Goal: Task Accomplishment & Management: Use online tool/utility

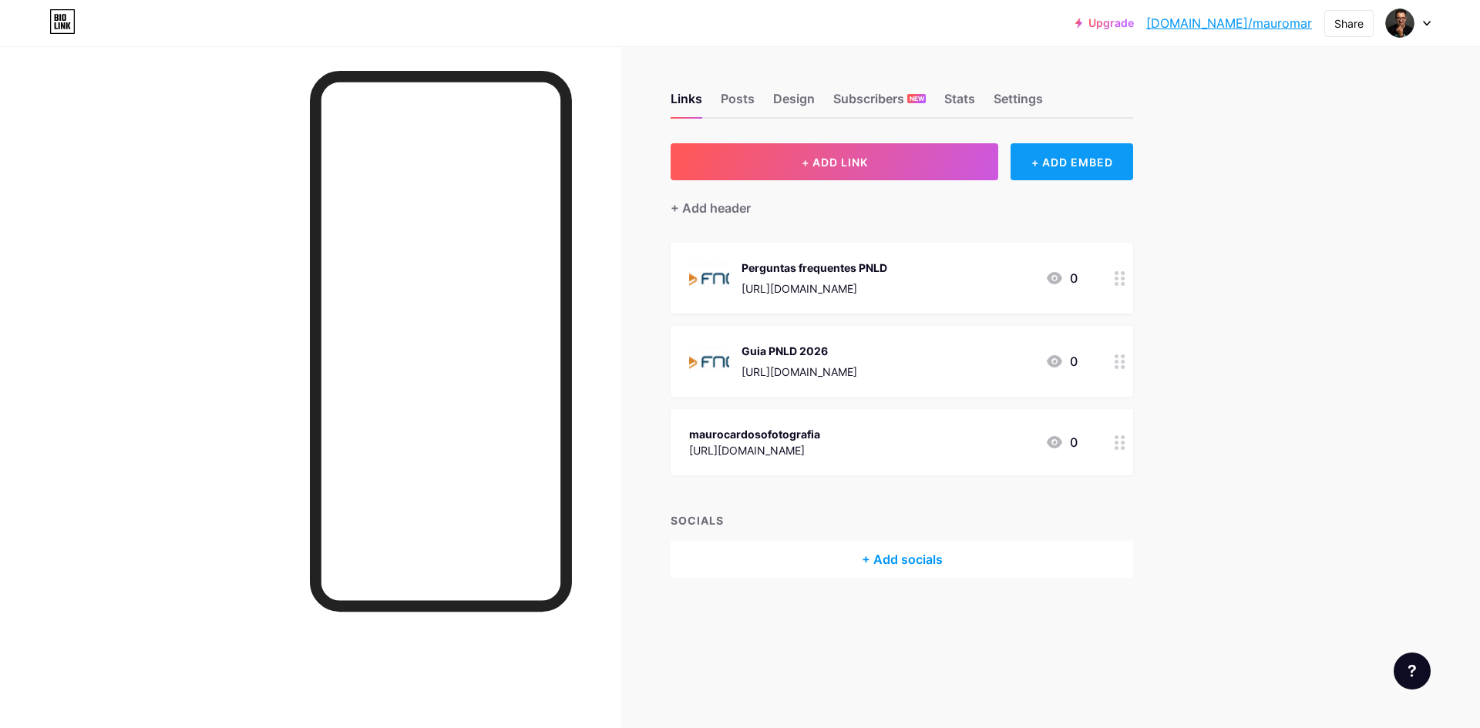
click at [1077, 153] on div "+ ADD EMBED" at bounding box center [1071, 161] width 123 height 37
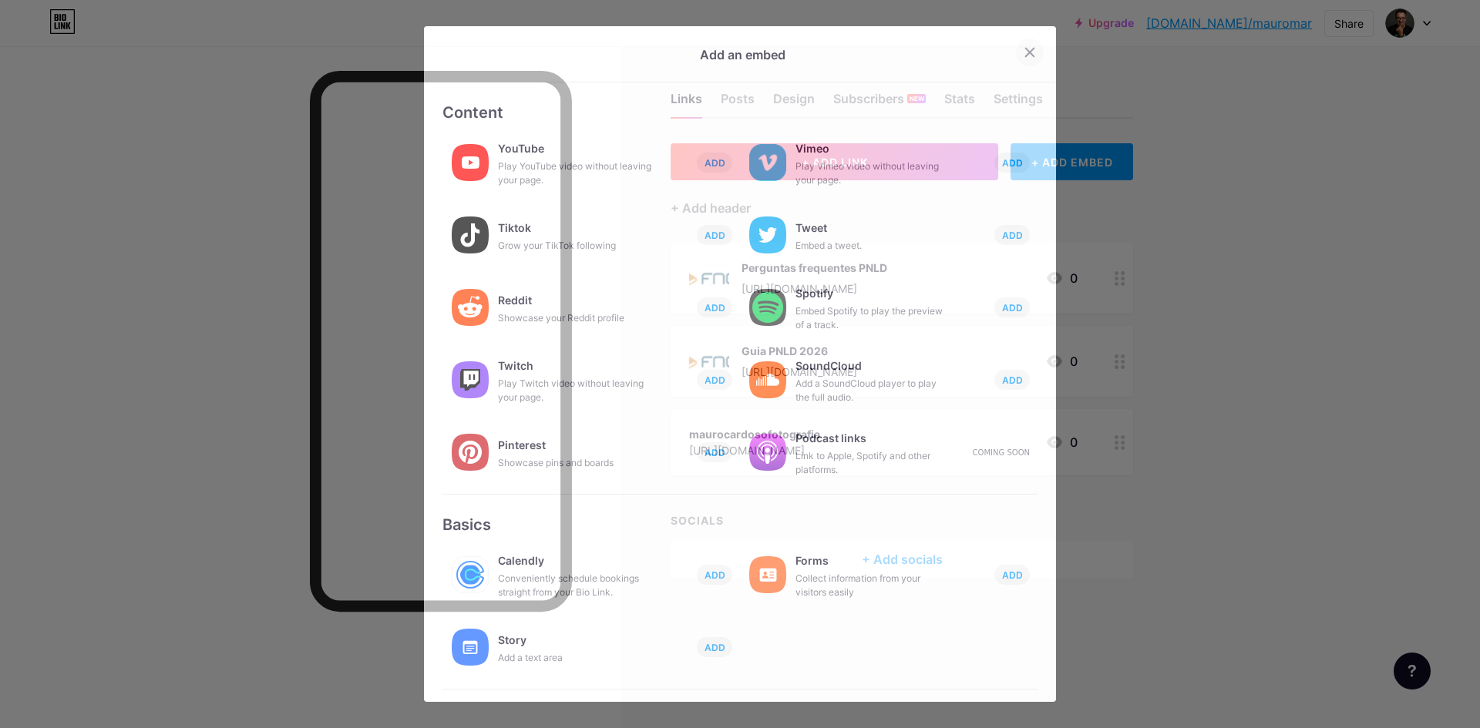
click at [1023, 49] on icon at bounding box center [1029, 52] width 12 height 12
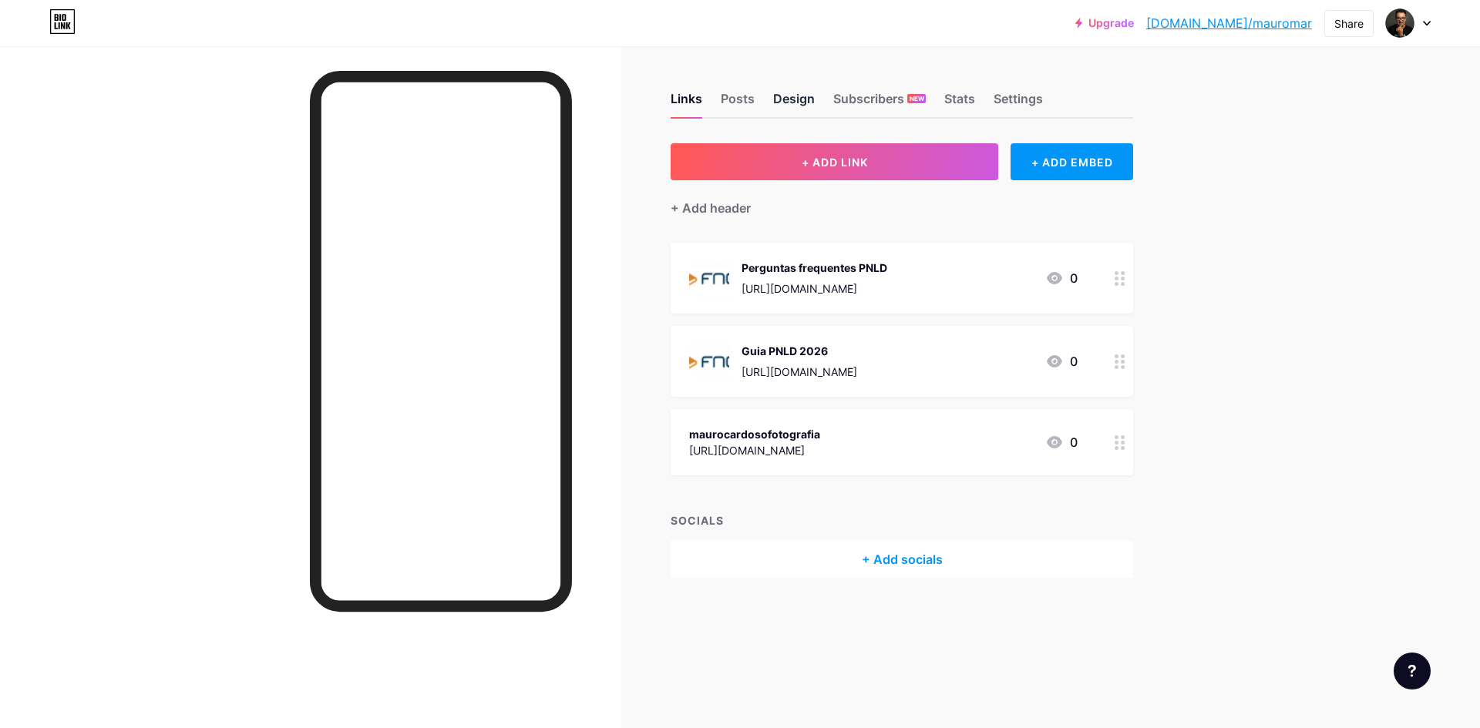
click at [794, 98] on div "Design" at bounding box center [794, 103] width 42 height 28
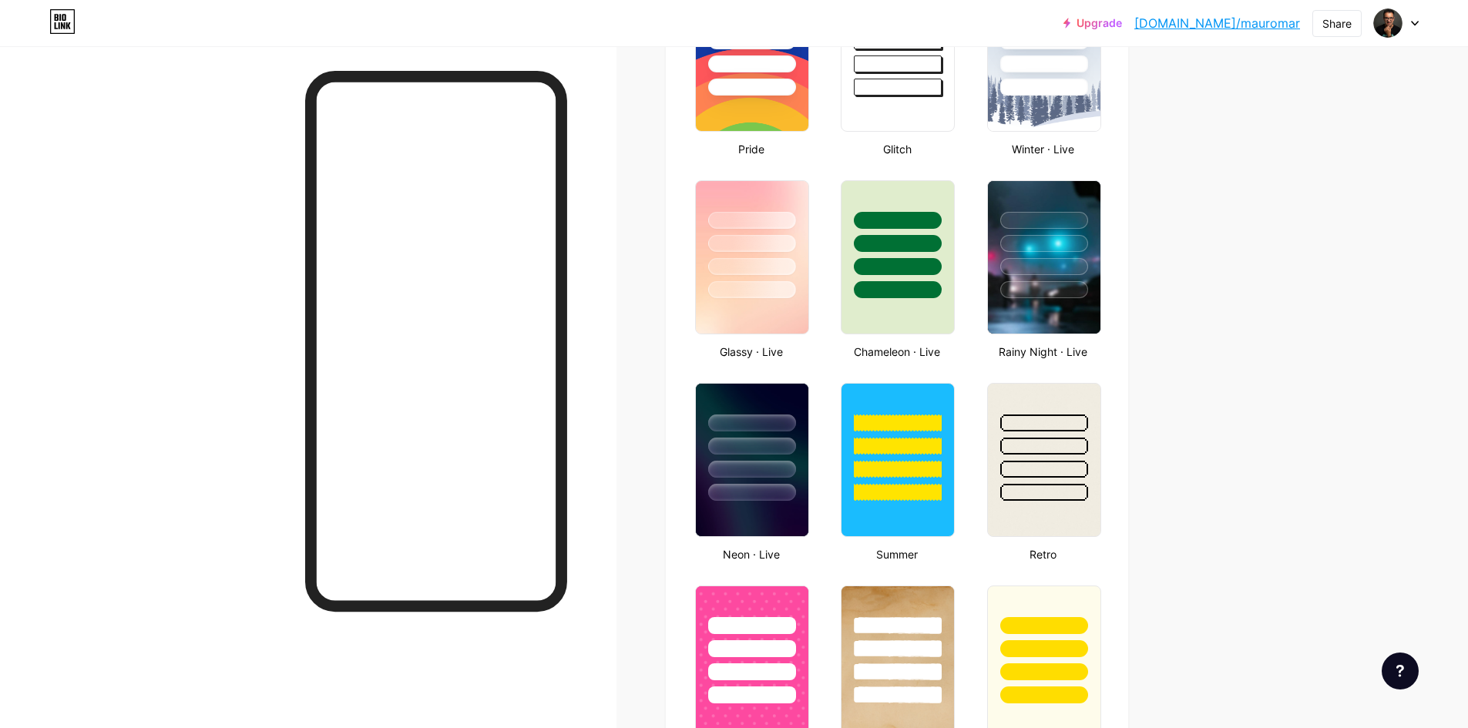
scroll to position [694, 0]
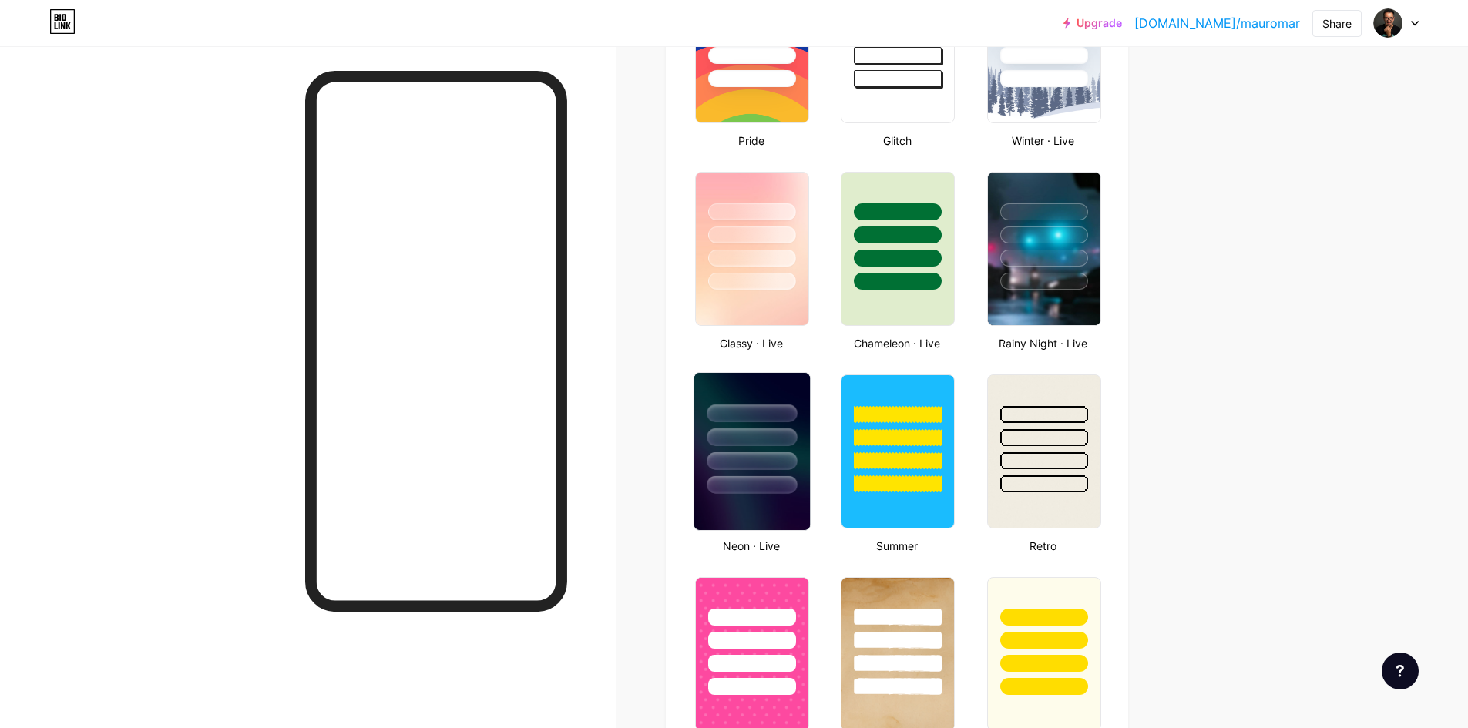
click at [758, 502] on img at bounding box center [752, 451] width 116 height 157
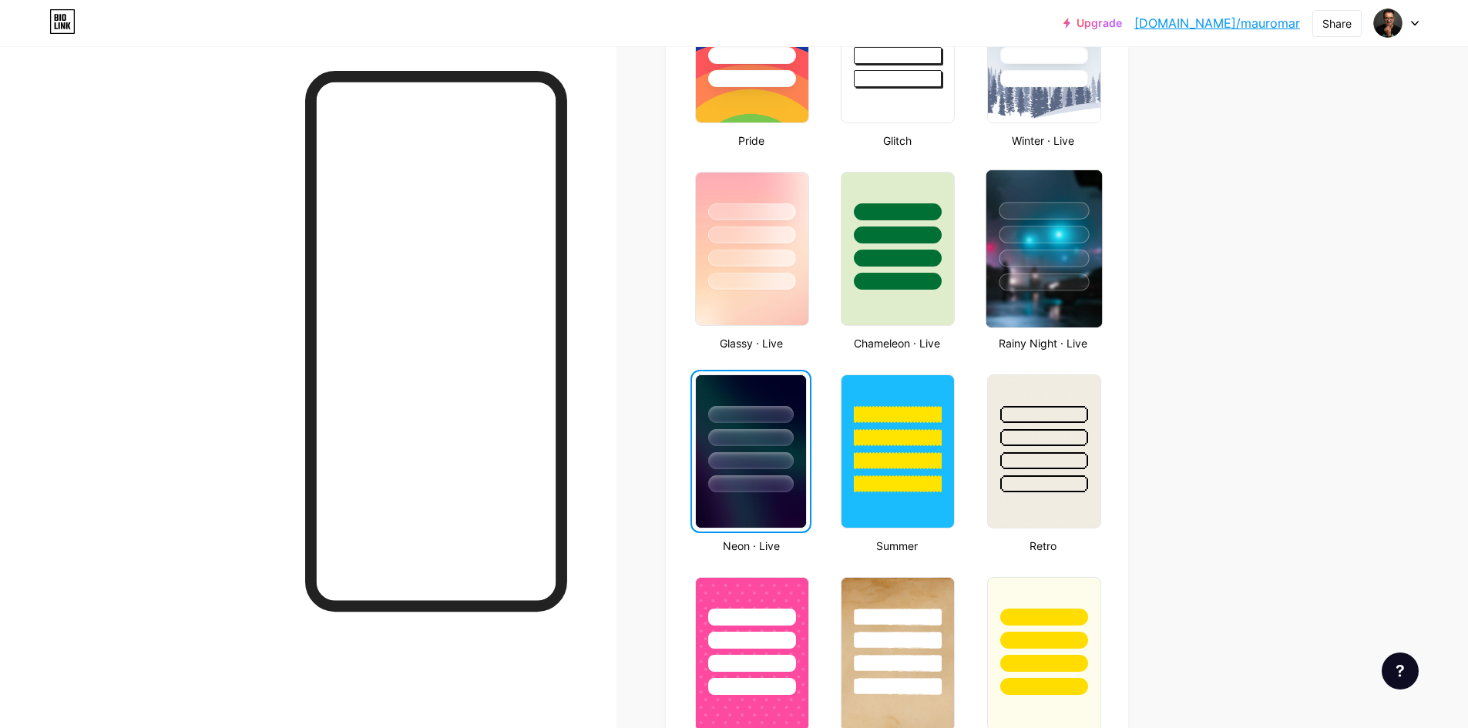
click at [1067, 246] on div at bounding box center [1044, 230] width 116 height 121
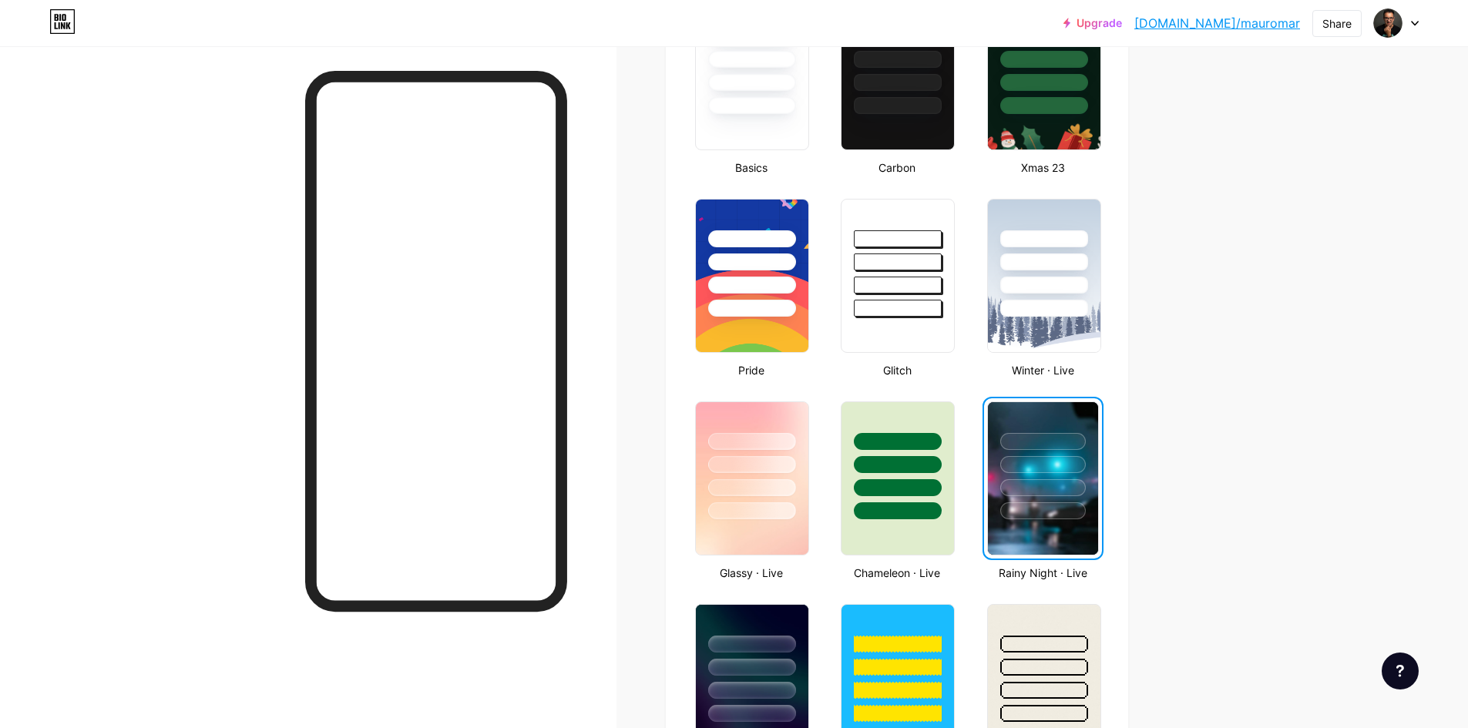
scroll to position [462, 0]
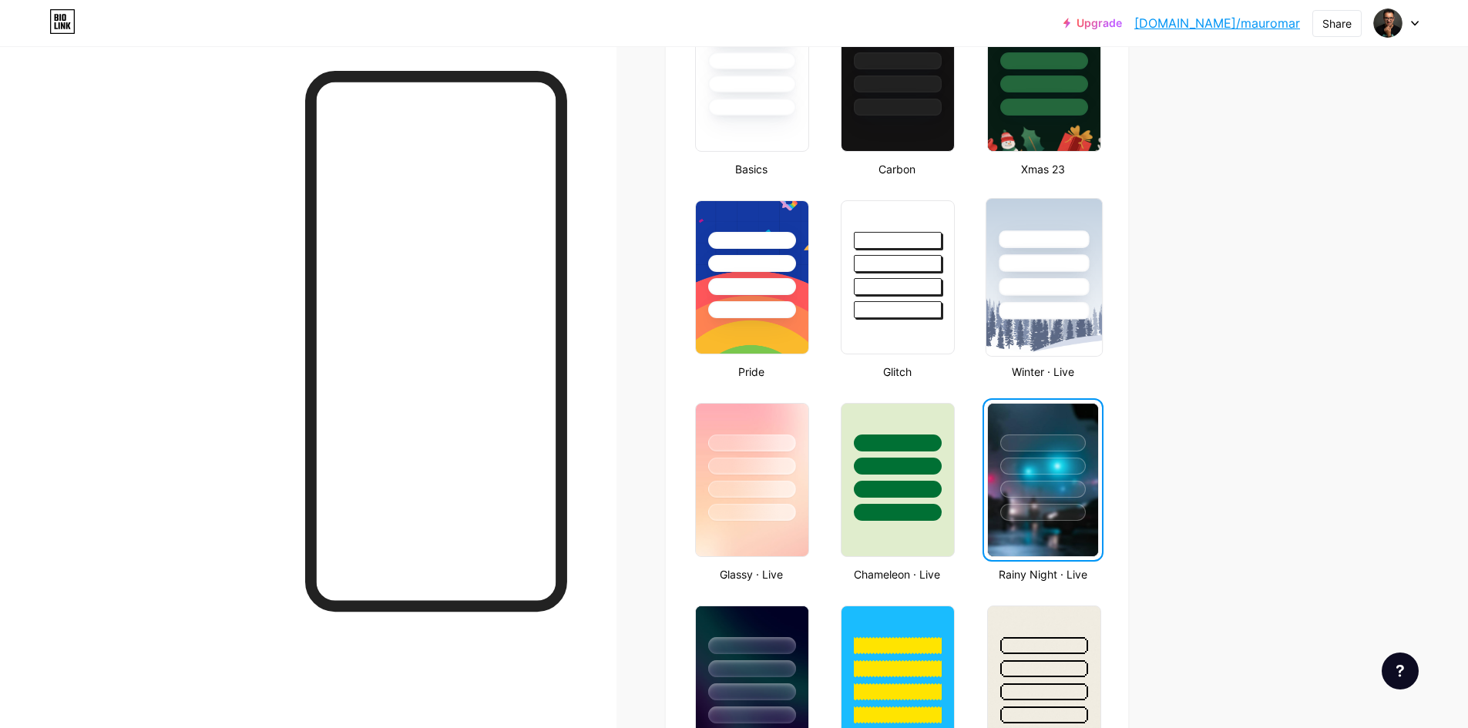
click at [1063, 275] on div at bounding box center [1044, 259] width 116 height 121
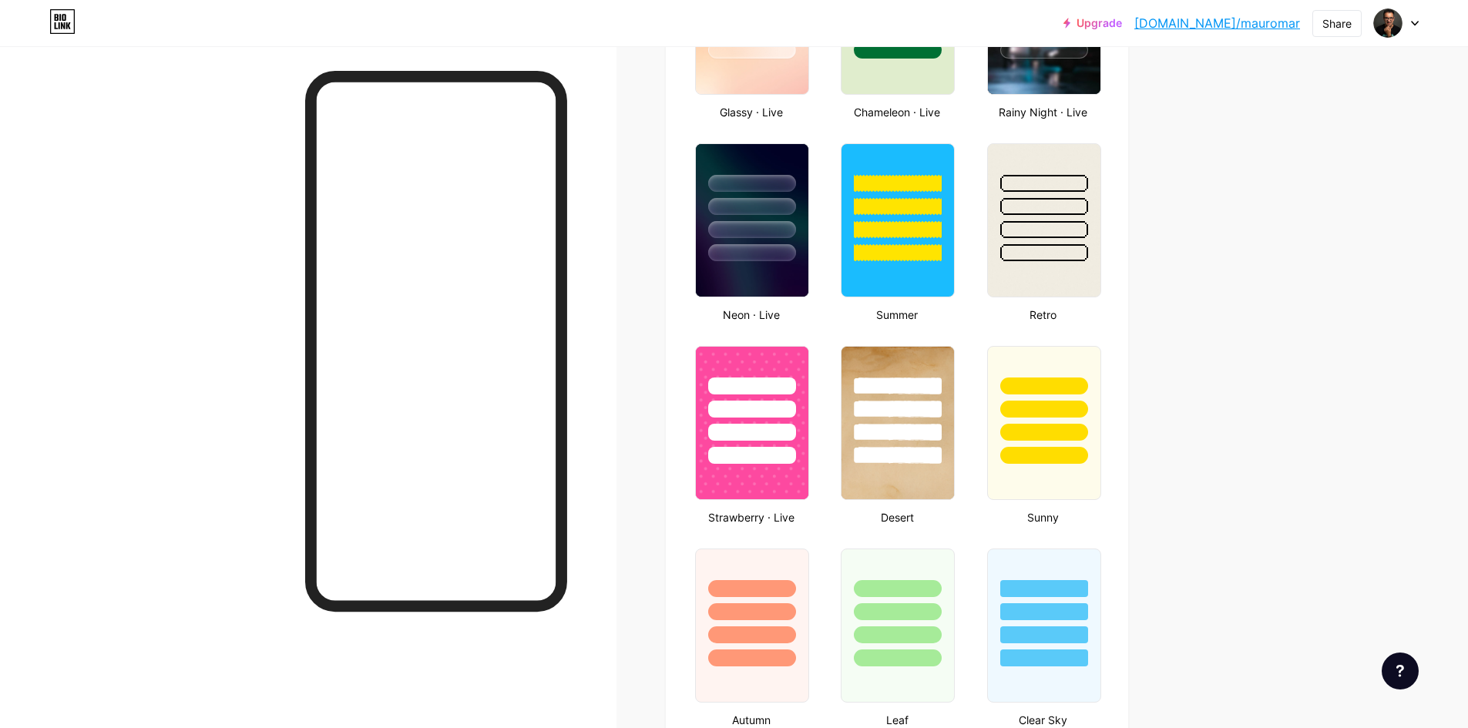
scroll to position [848, 0]
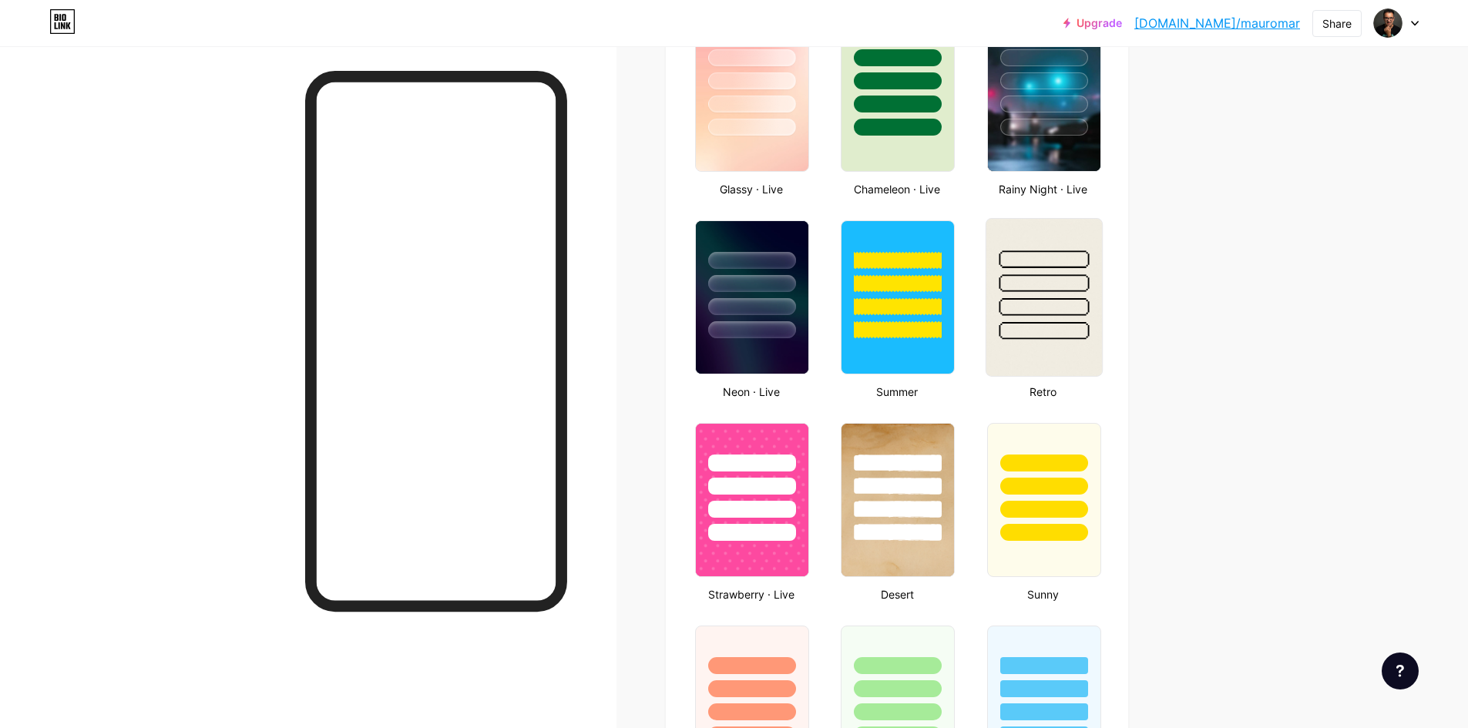
click at [1076, 316] on div at bounding box center [1044, 279] width 116 height 121
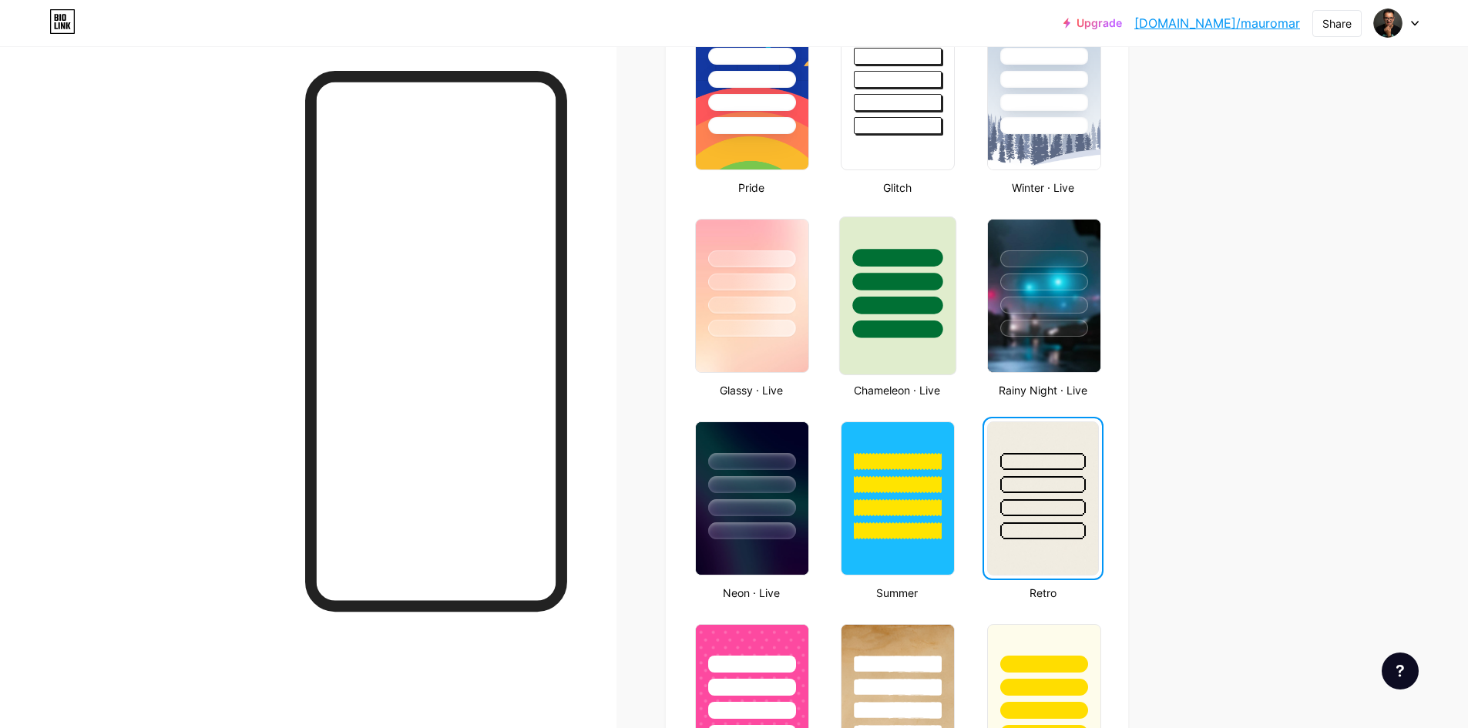
scroll to position [616, 0]
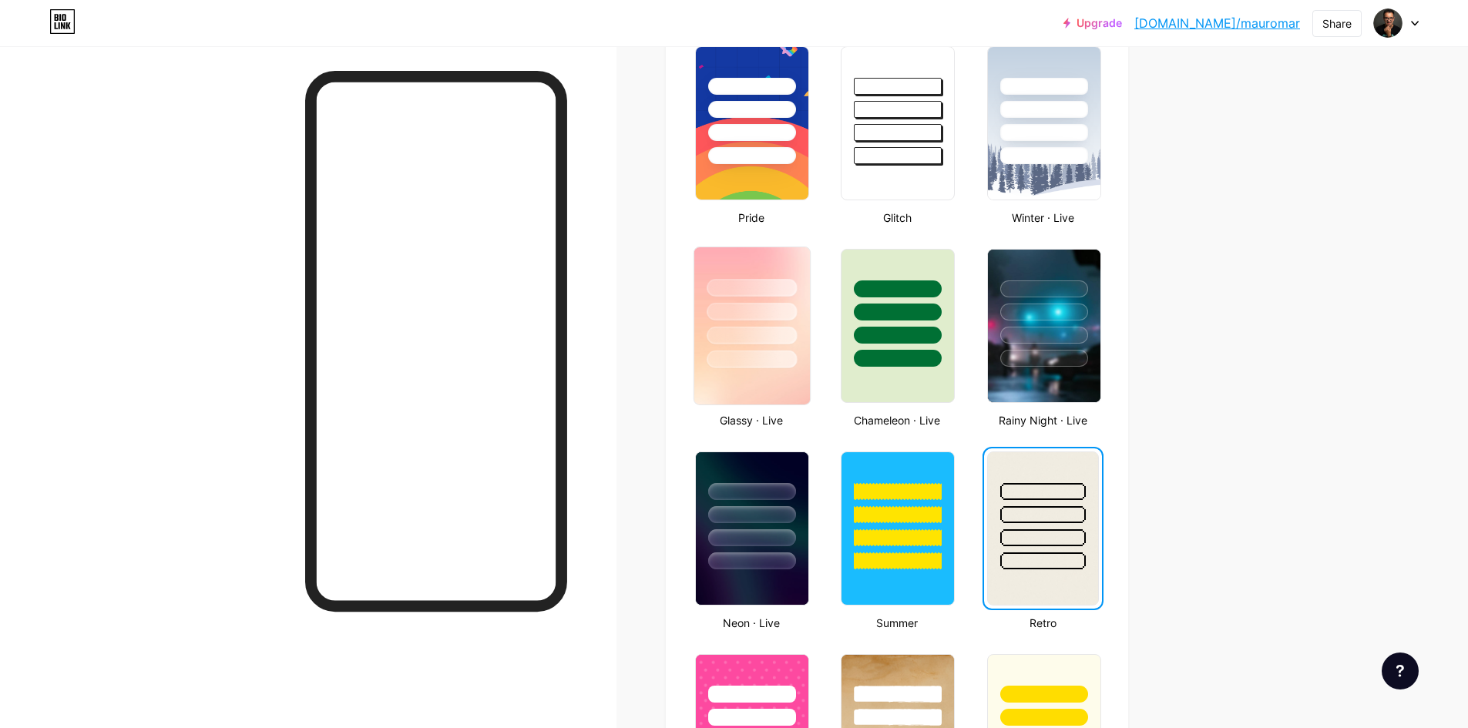
click at [733, 331] on div at bounding box center [752, 336] width 90 height 18
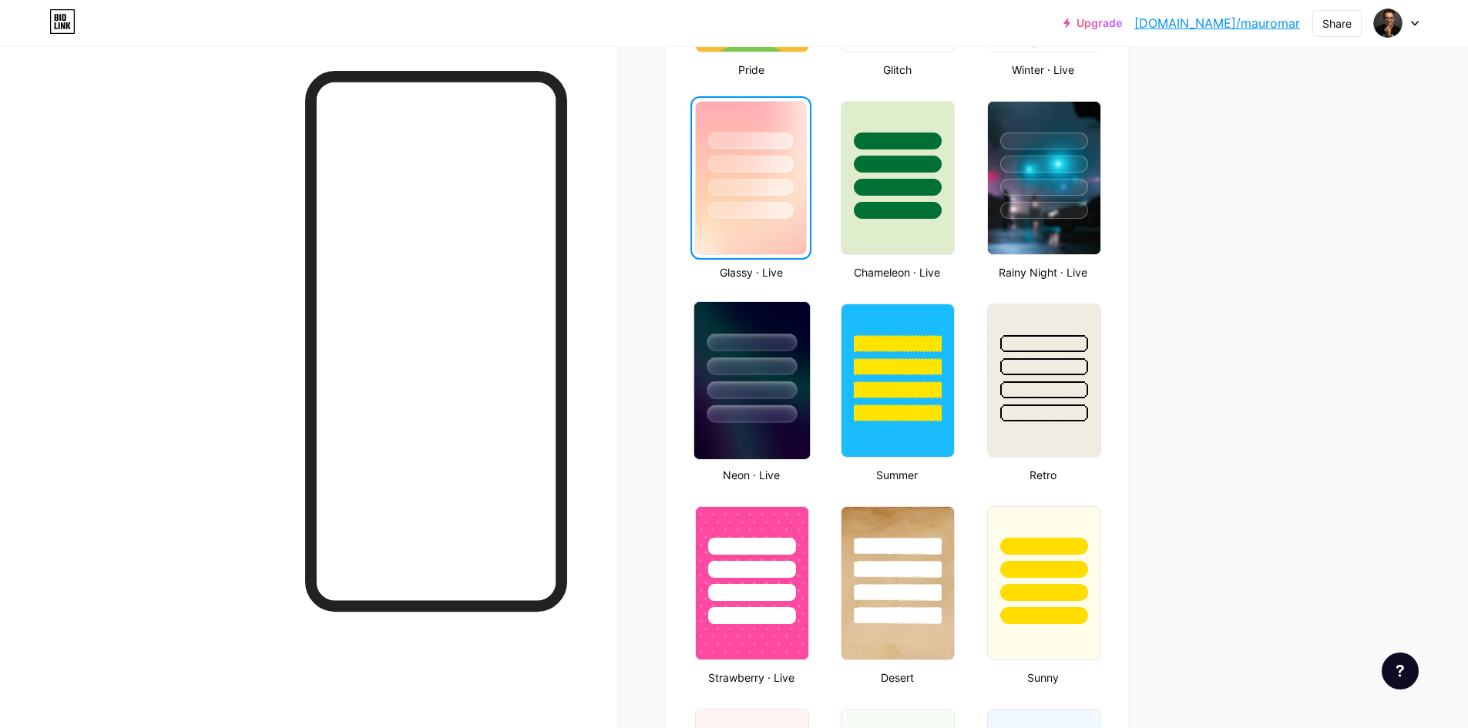
scroll to position [771, 0]
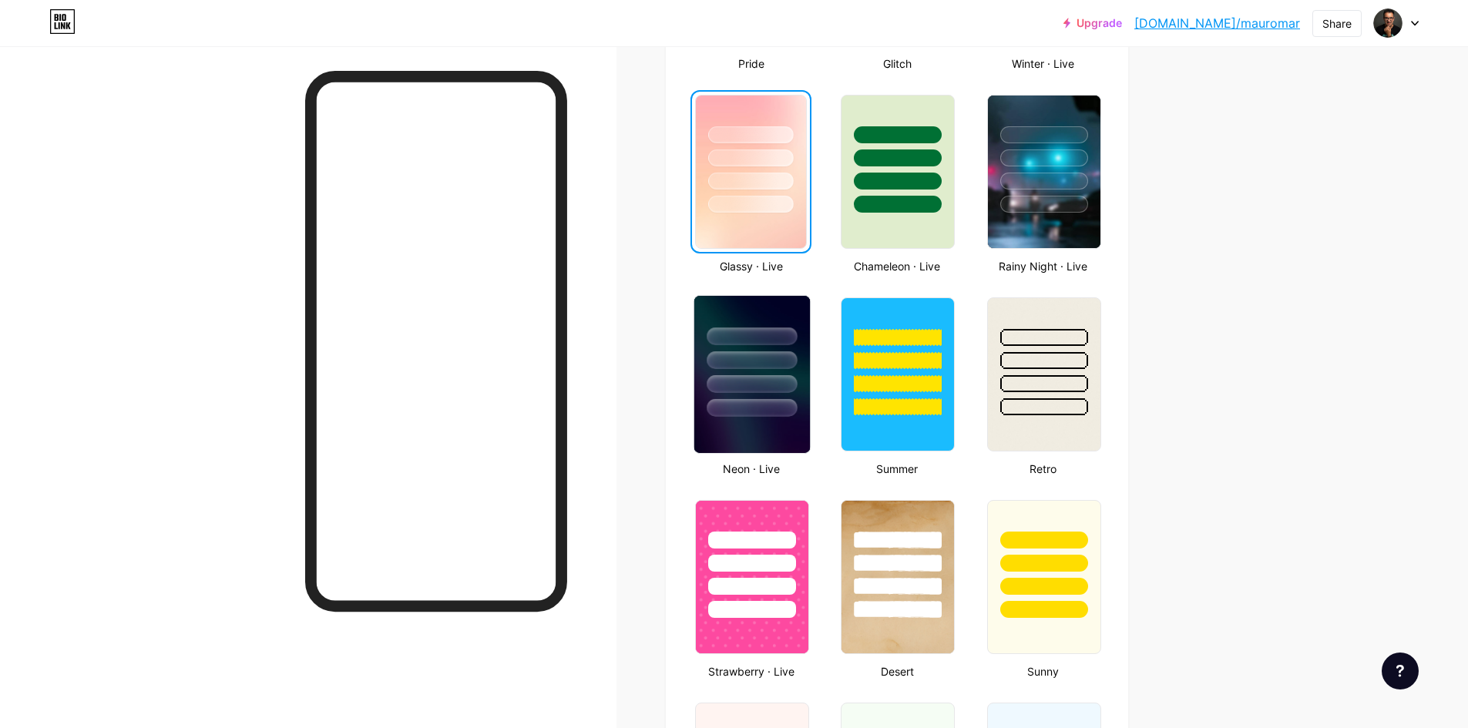
click at [767, 390] on div at bounding box center [752, 384] width 90 height 18
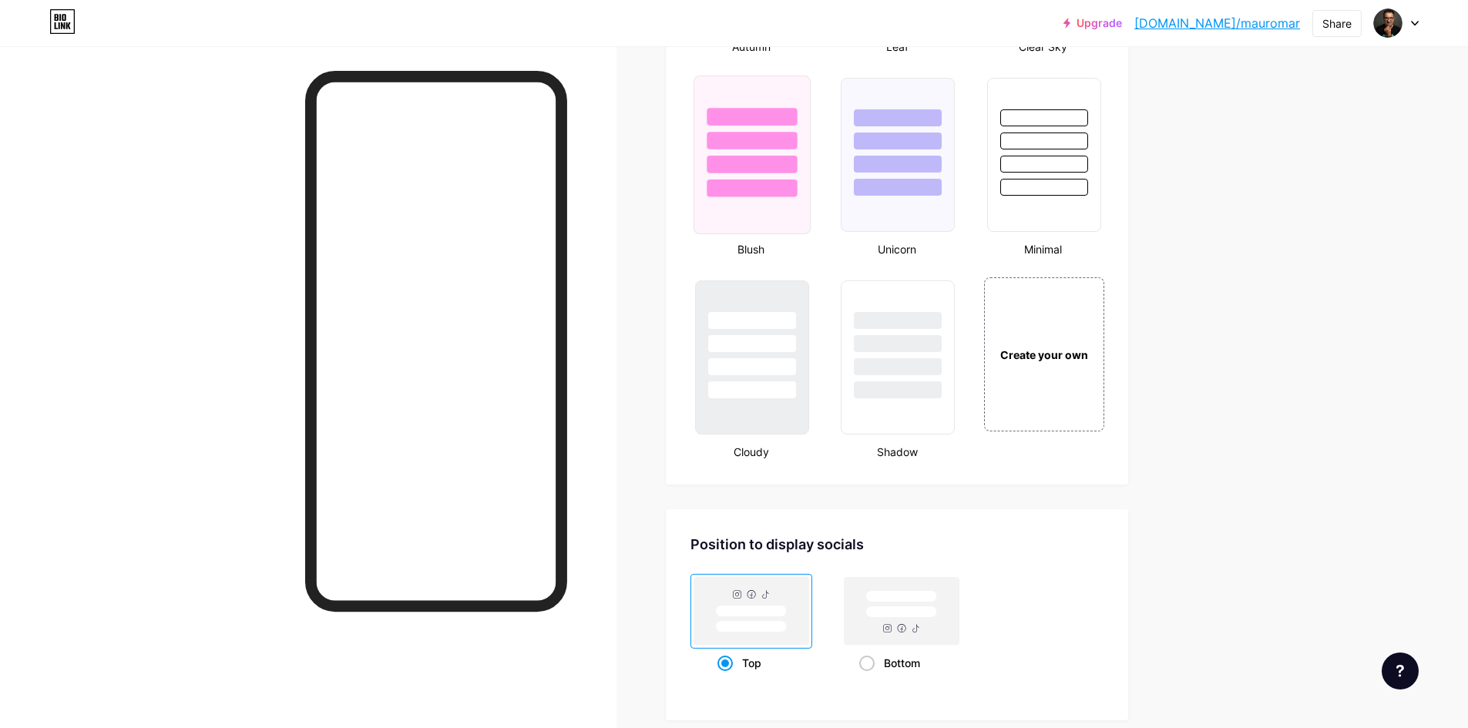
scroll to position [1618, 0]
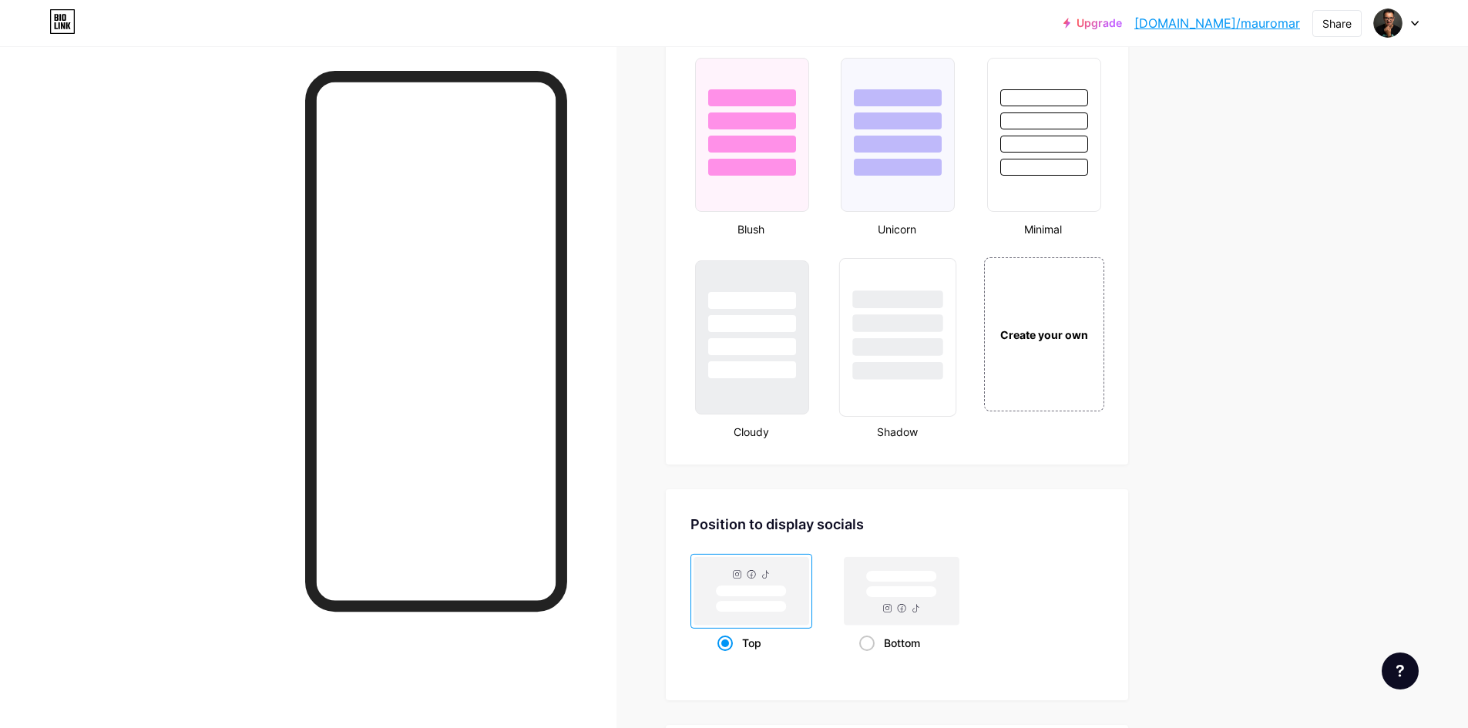
click at [899, 328] on div at bounding box center [898, 323] width 90 height 18
click at [751, 334] on div at bounding box center [752, 319] width 116 height 121
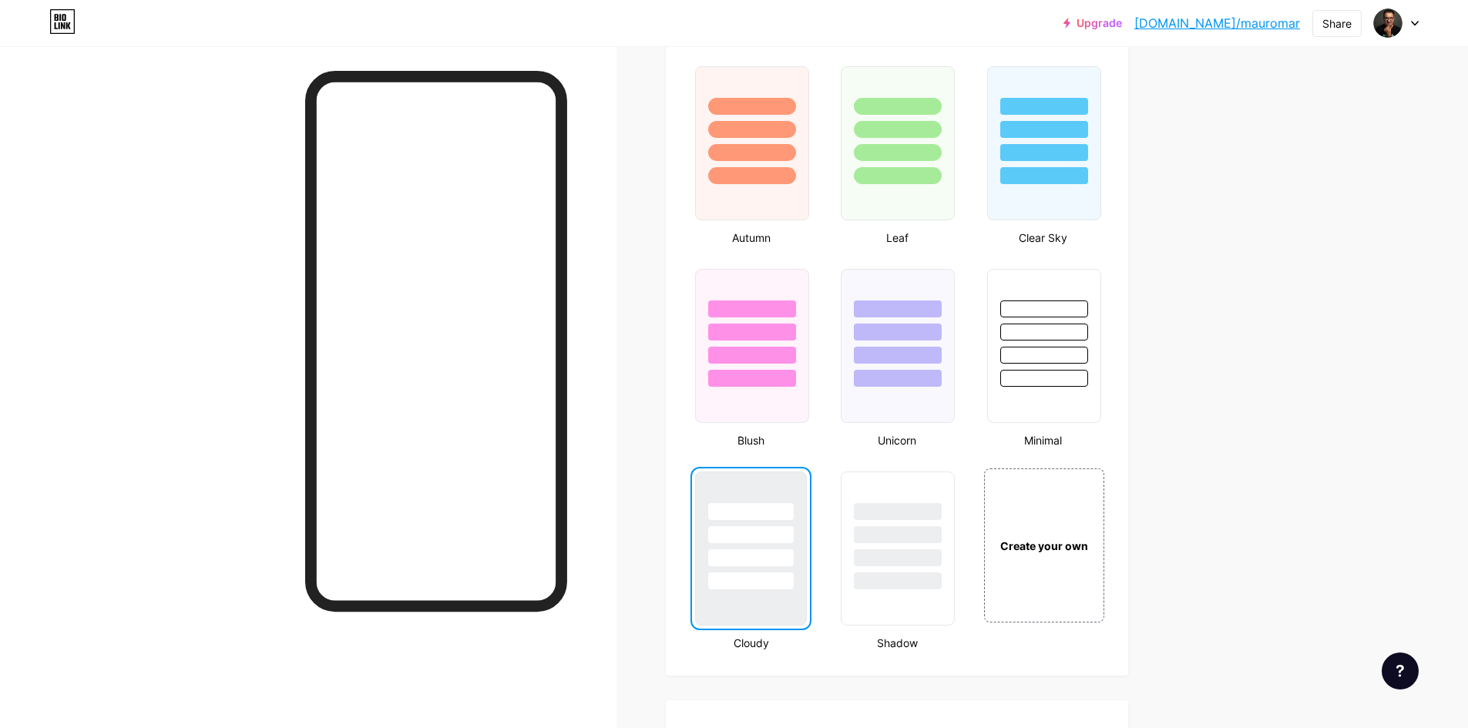
scroll to position [1387, 0]
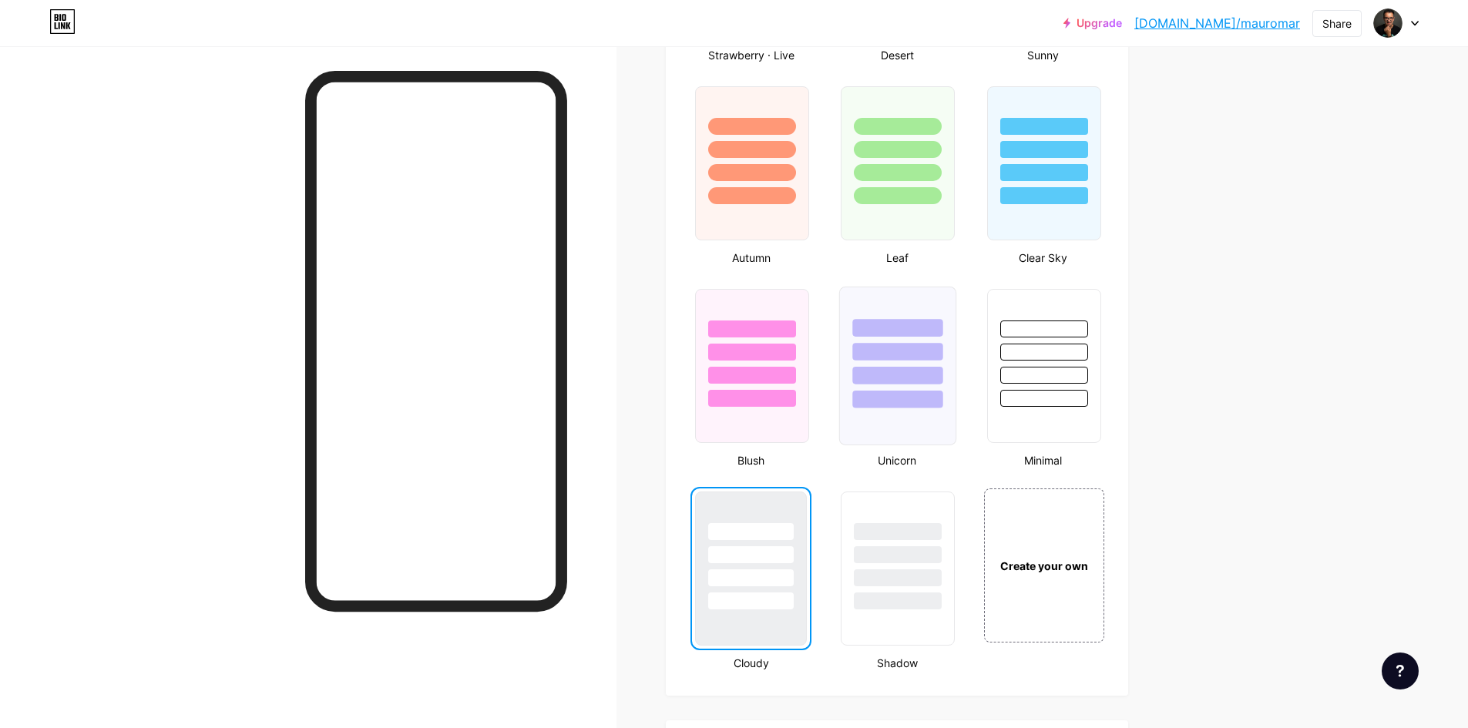
click at [910, 371] on div at bounding box center [898, 376] width 90 height 18
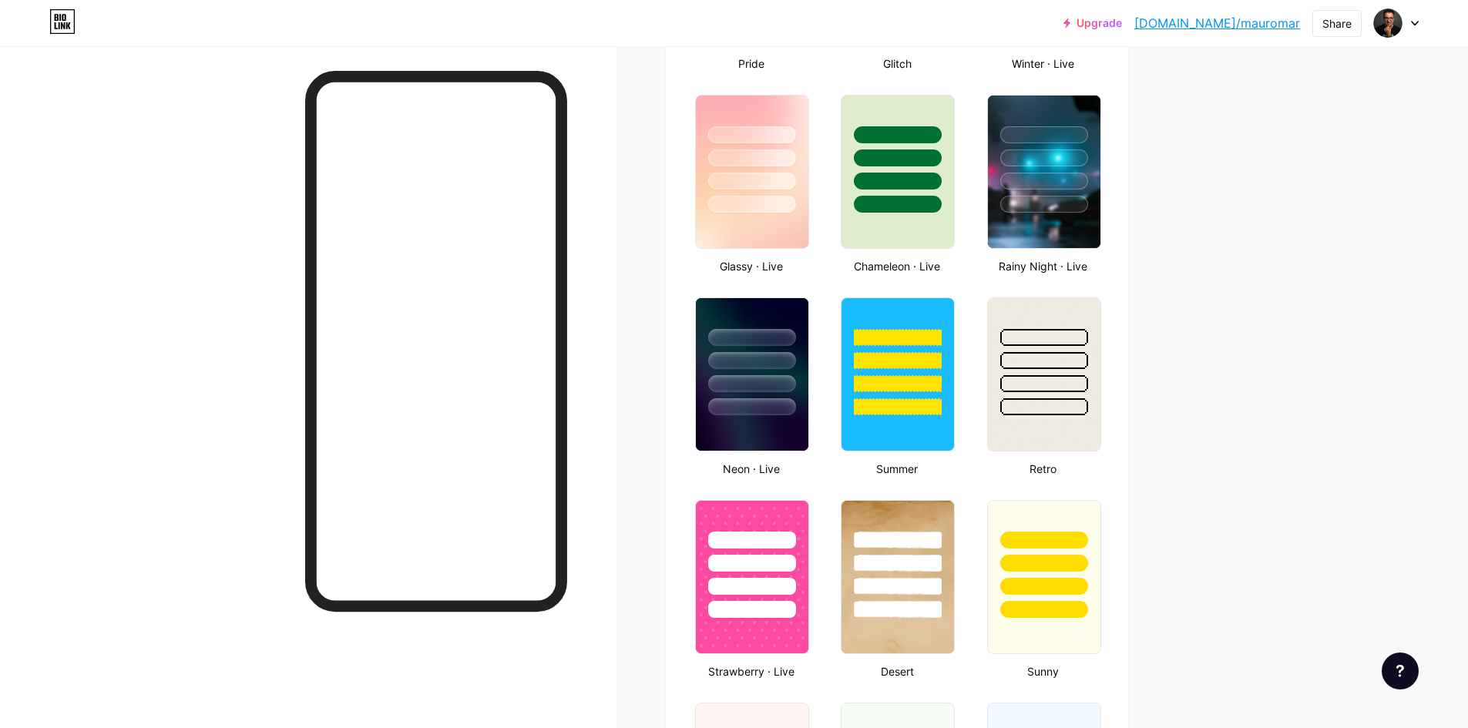
scroll to position [925, 0]
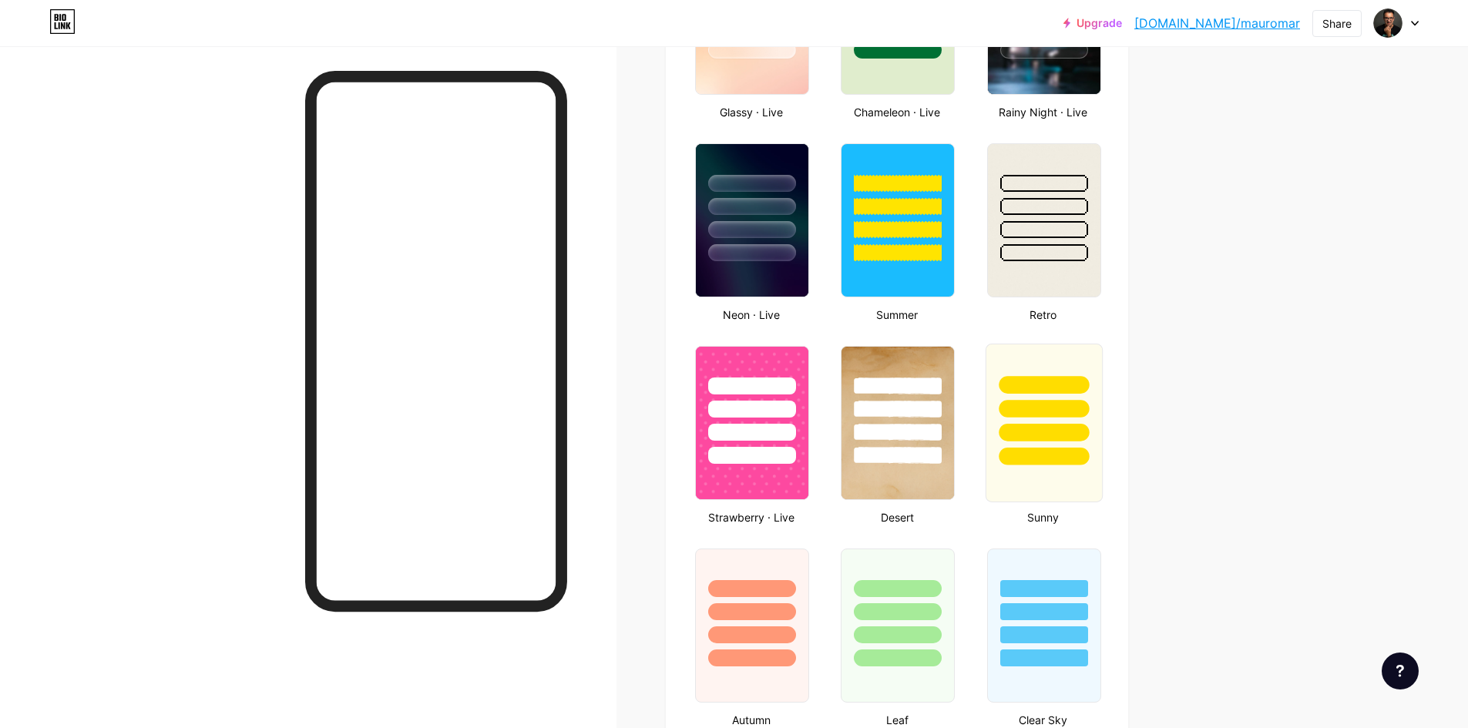
click at [1066, 412] on div at bounding box center [1044, 409] width 90 height 18
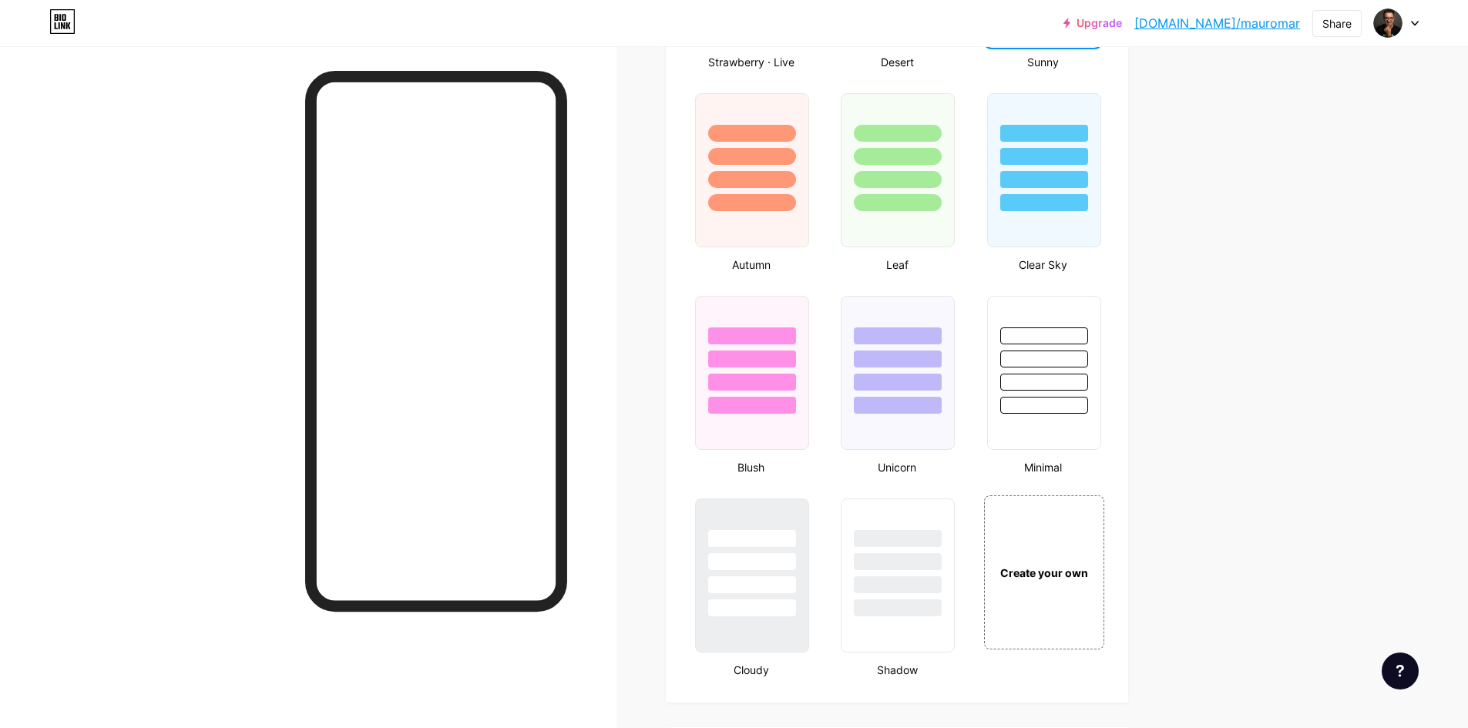
scroll to position [1387, 0]
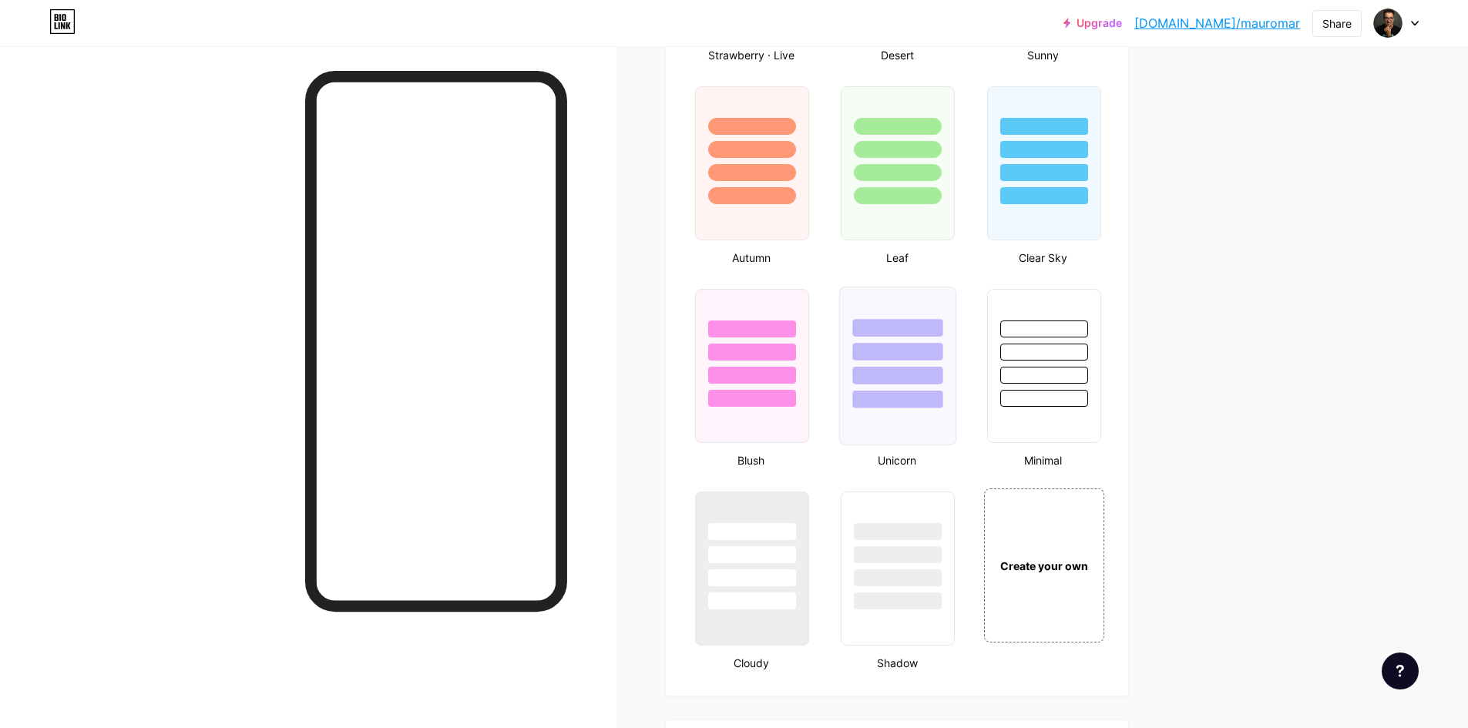
click at [908, 380] on div at bounding box center [898, 376] width 90 height 18
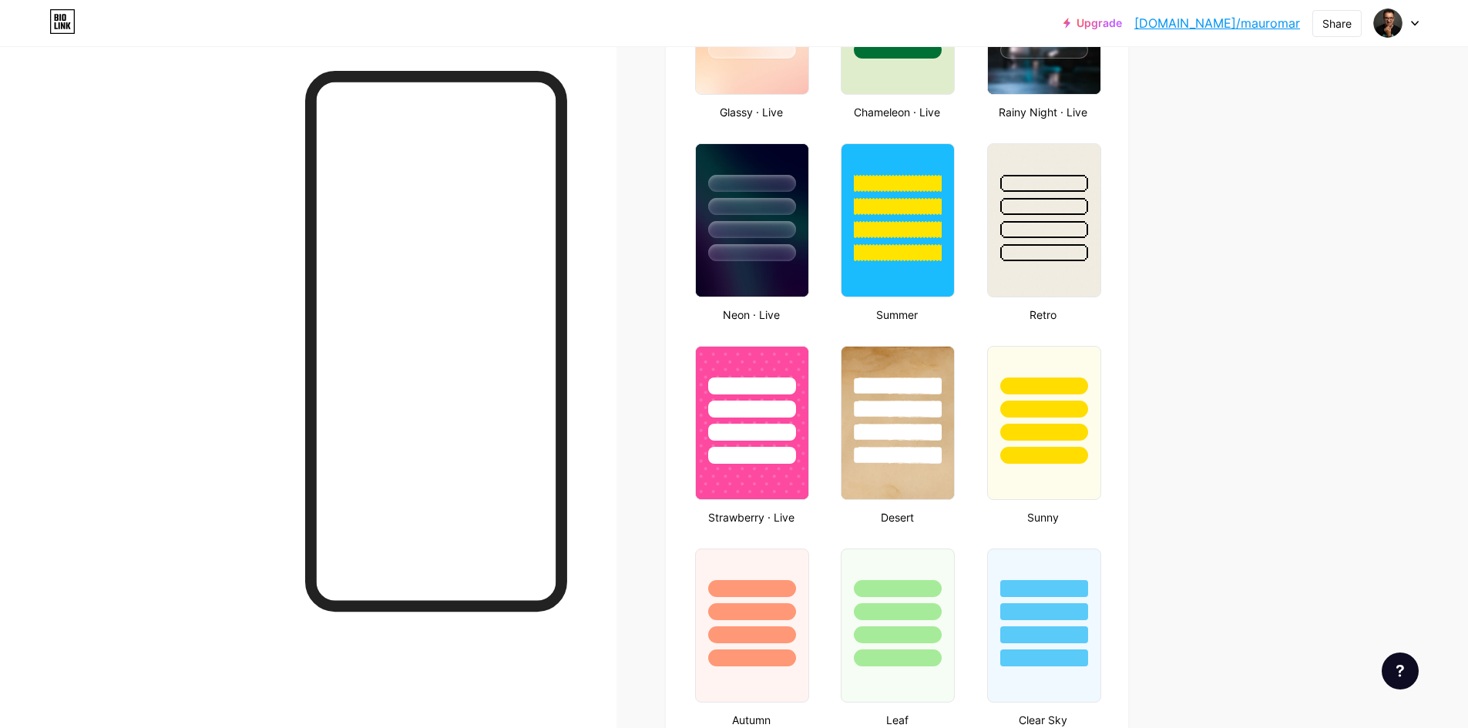
scroll to position [848, 0]
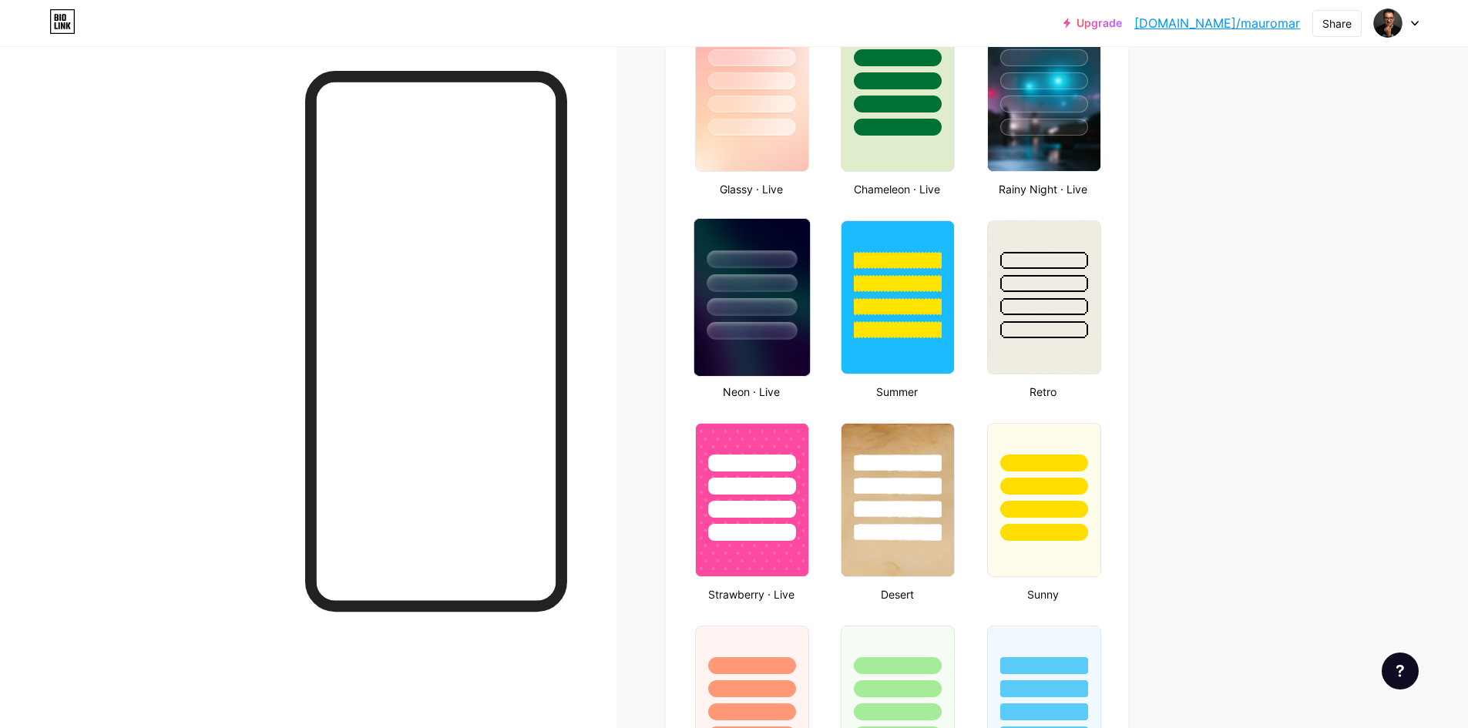
click at [768, 280] on div at bounding box center [752, 283] width 90 height 18
